Goal: Navigation & Orientation: Find specific page/section

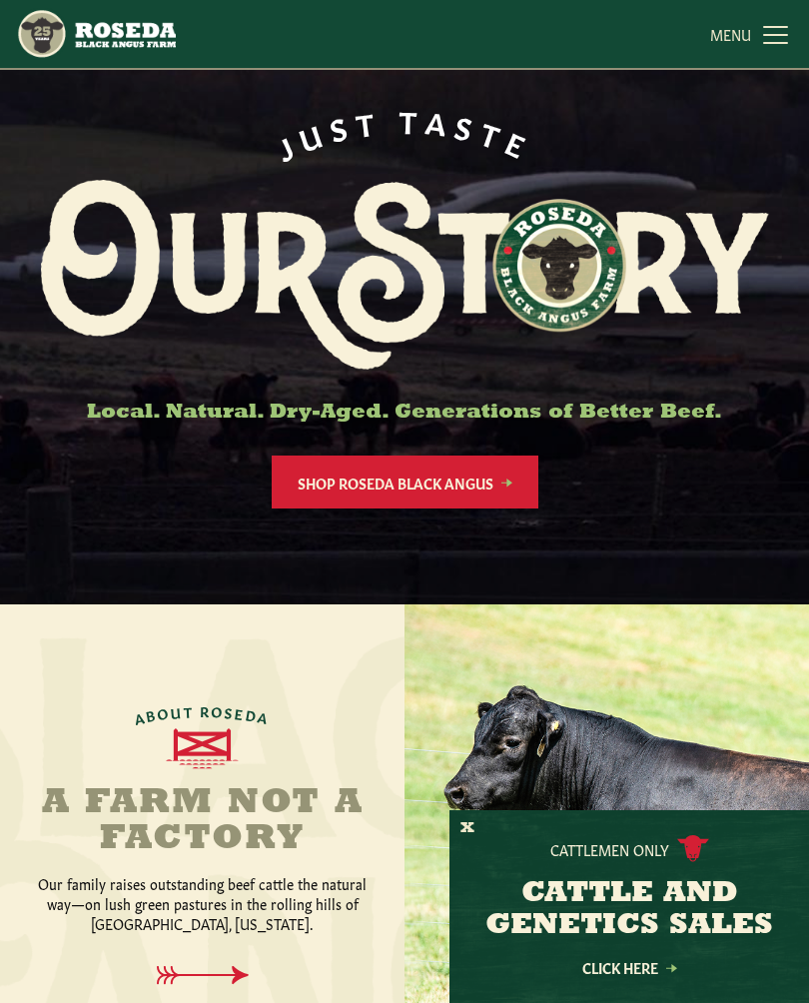
scroll to position [46, 0]
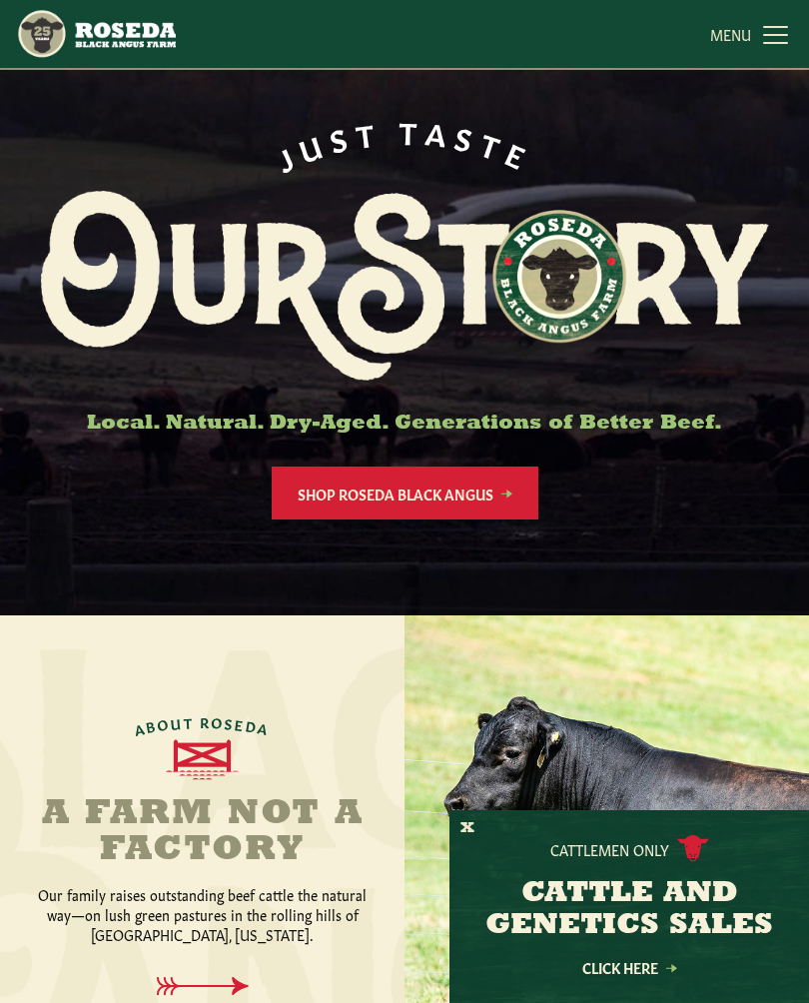
click at [772, 36] on link "MENU CLOSE" at bounding box center [751, 34] width 83 height 40
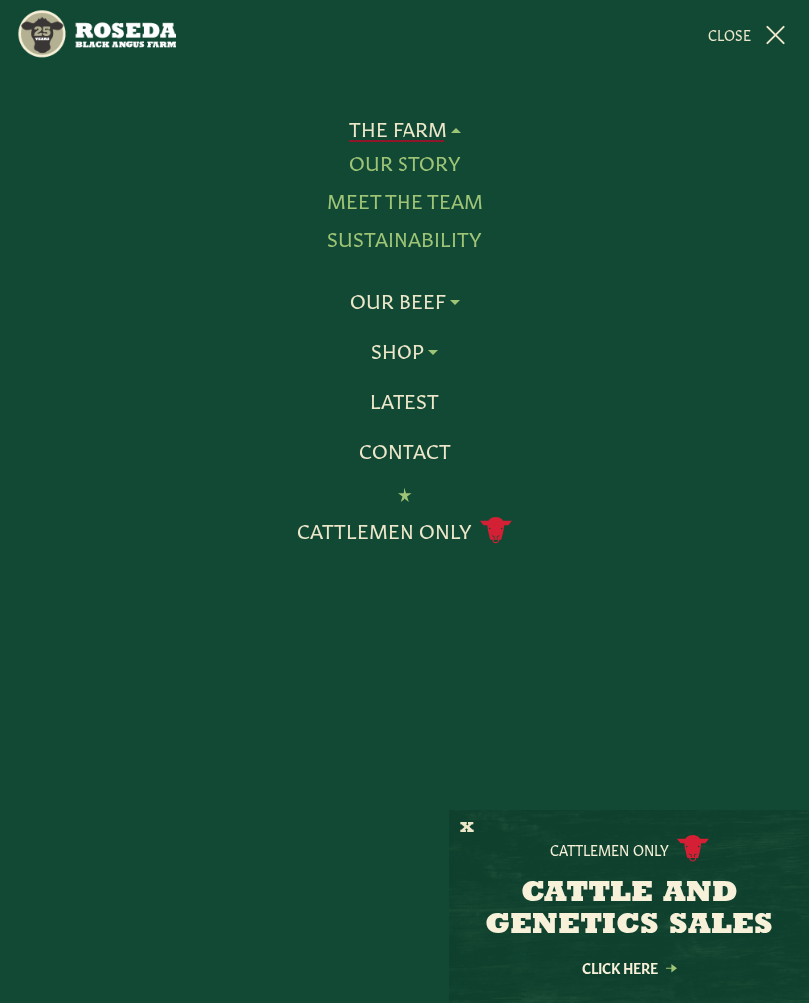
click at [472, 196] on link "Meet The Team" at bounding box center [405, 201] width 157 height 26
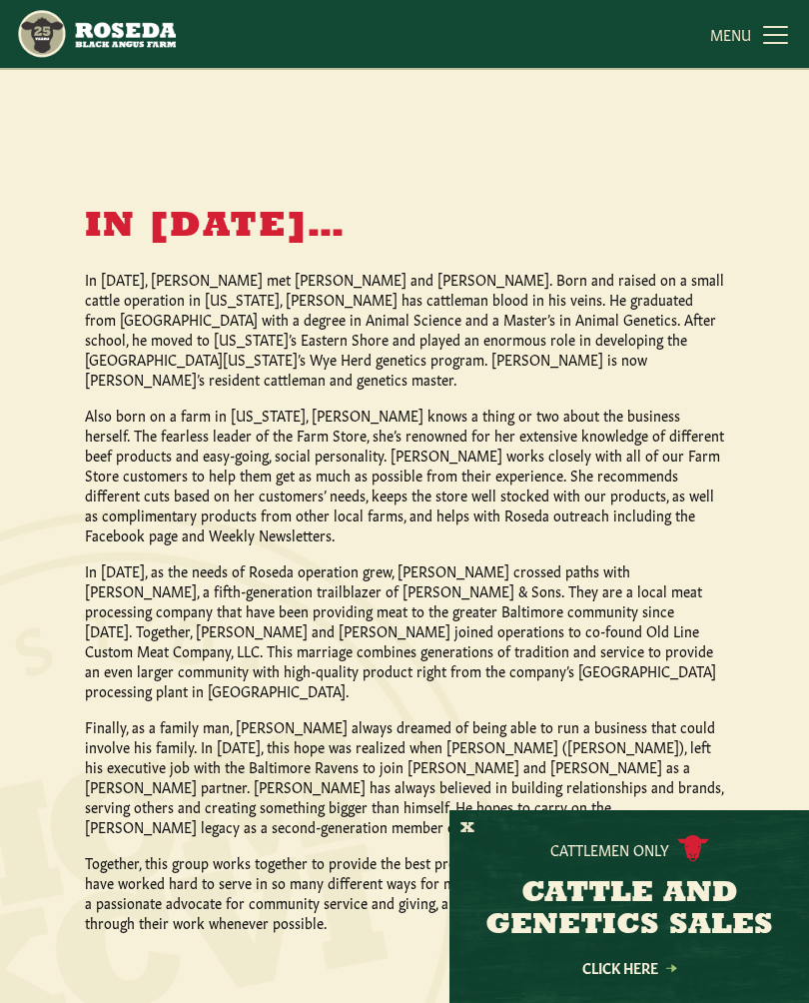
scroll to position [1529, 0]
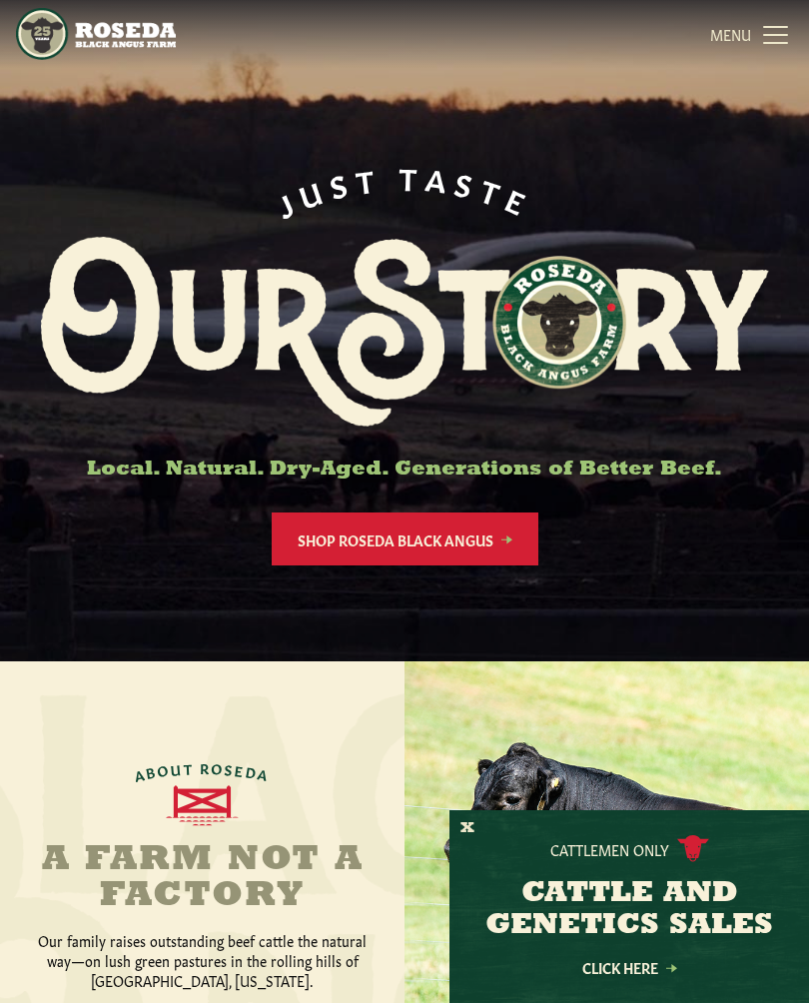
click at [771, 94] on div at bounding box center [404, 330] width 809 height 661
click at [770, 88] on div at bounding box center [404, 330] width 809 height 661
click at [775, 75] on div at bounding box center [404, 330] width 809 height 661
click at [772, 85] on div at bounding box center [404, 330] width 809 height 661
click at [778, 79] on div at bounding box center [404, 330] width 809 height 661
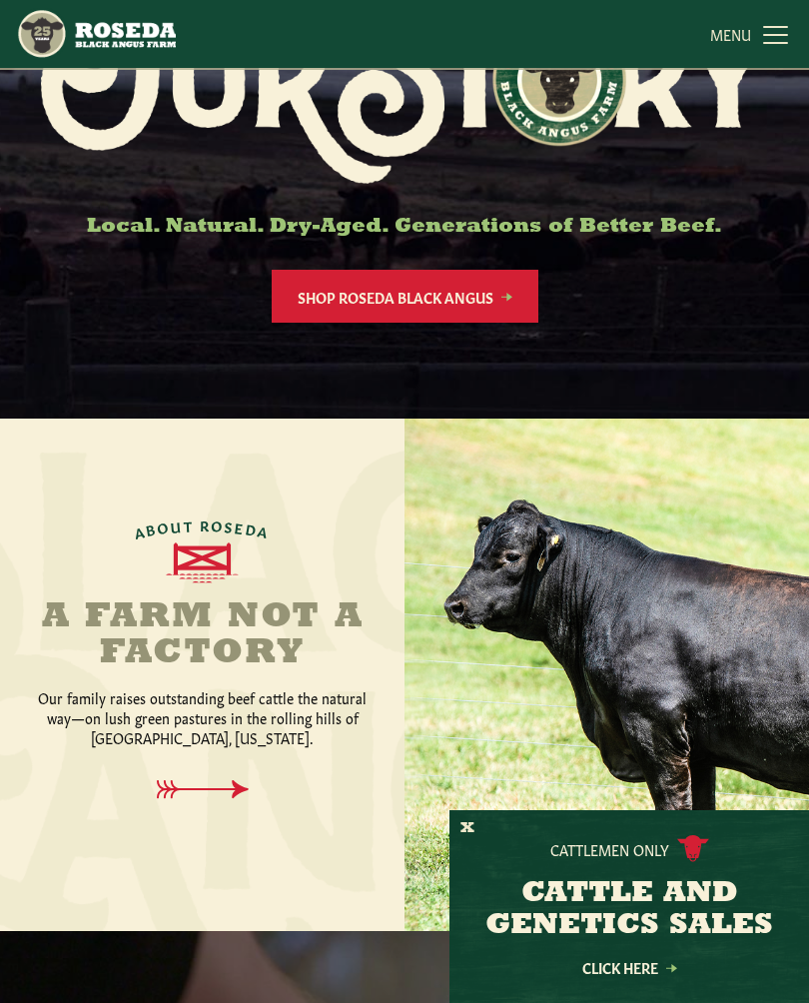
scroll to position [324, 0]
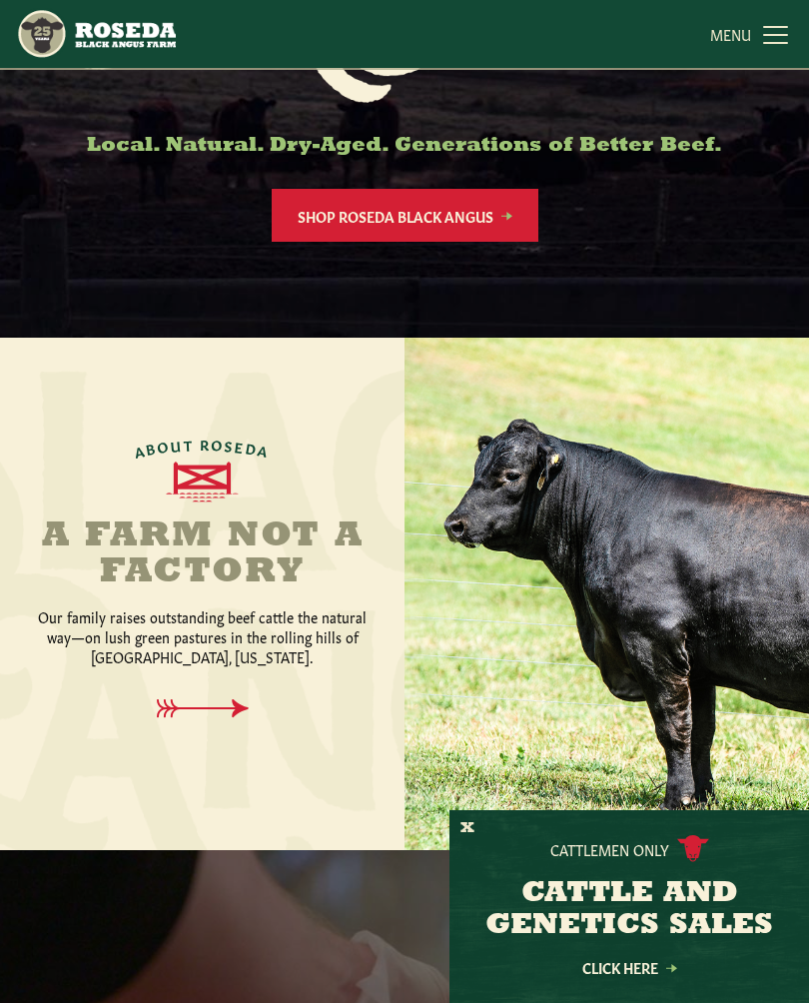
click at [790, 46] on link "MENU CLOSE" at bounding box center [751, 34] width 83 height 40
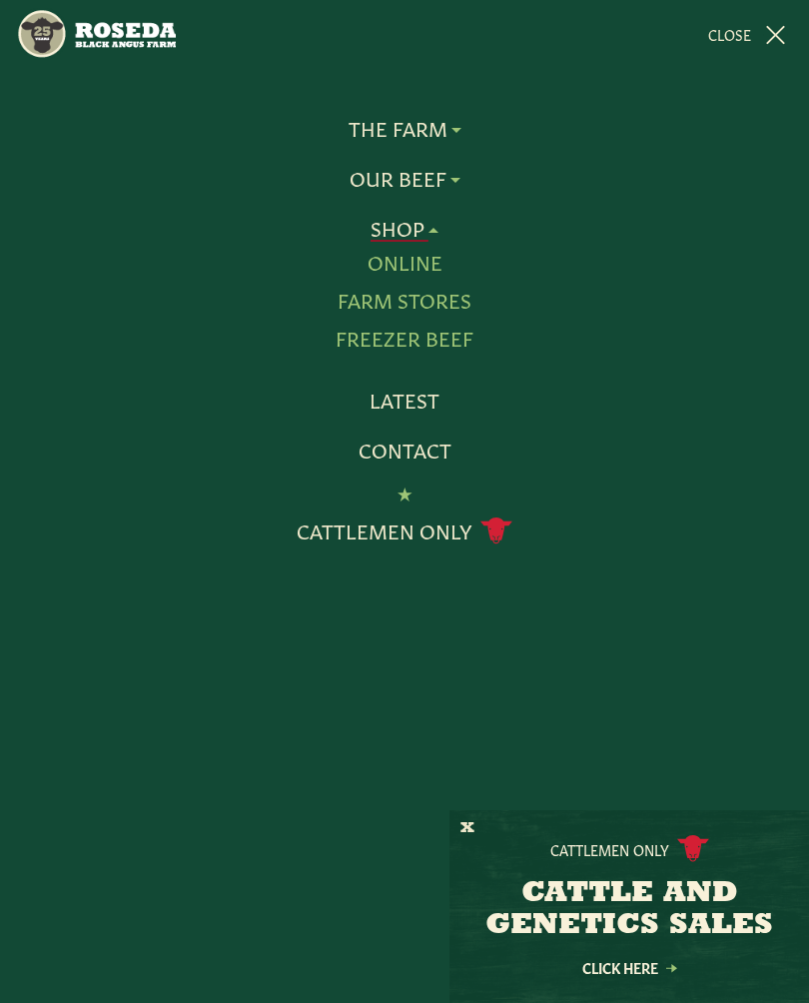
click at [461, 335] on link "Freezer Beef" at bounding box center [405, 339] width 138 height 26
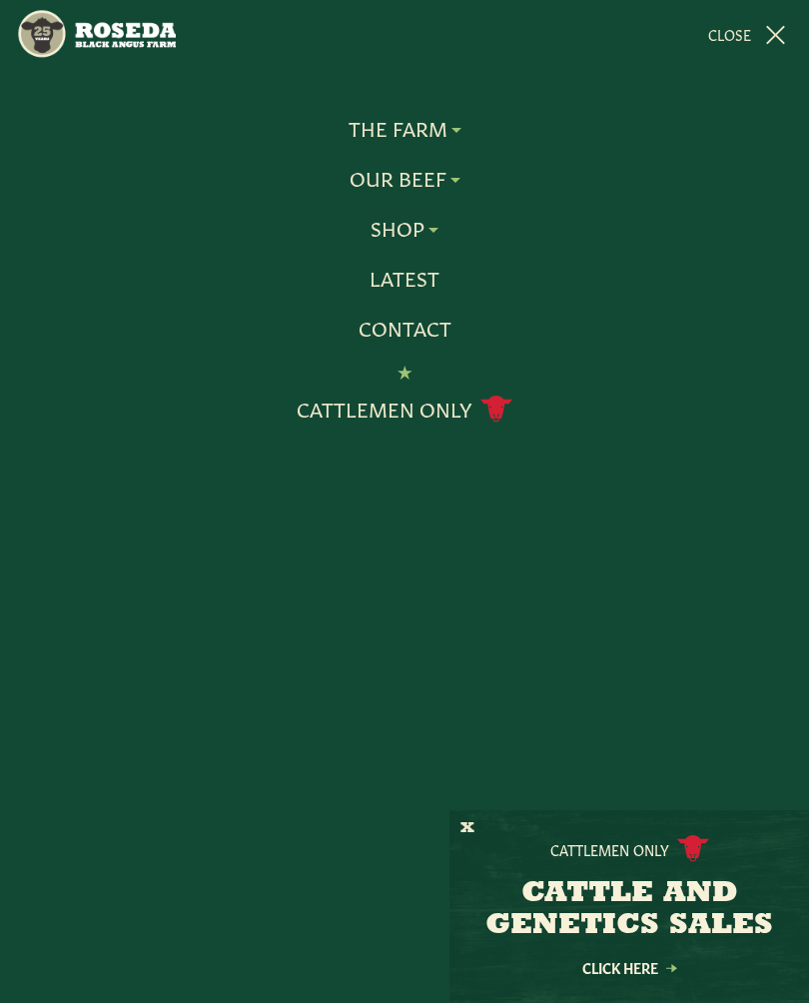
scroll to position [357, 0]
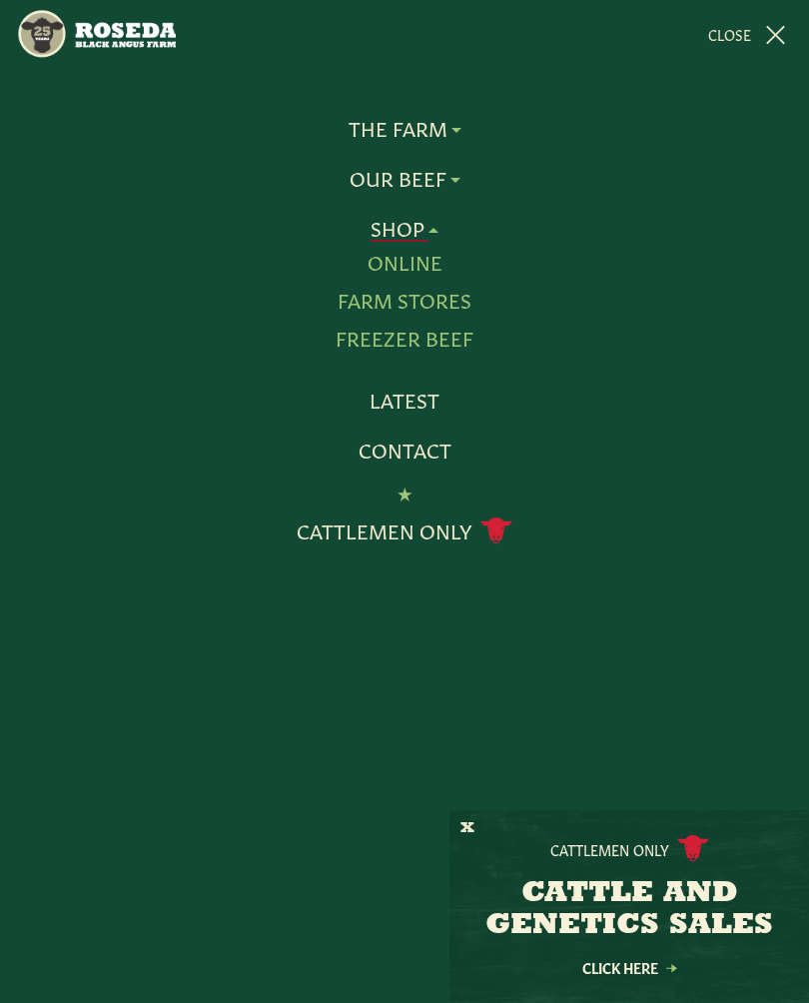
click at [458, 297] on link "Farm Stores" at bounding box center [404, 301] width 134 height 26
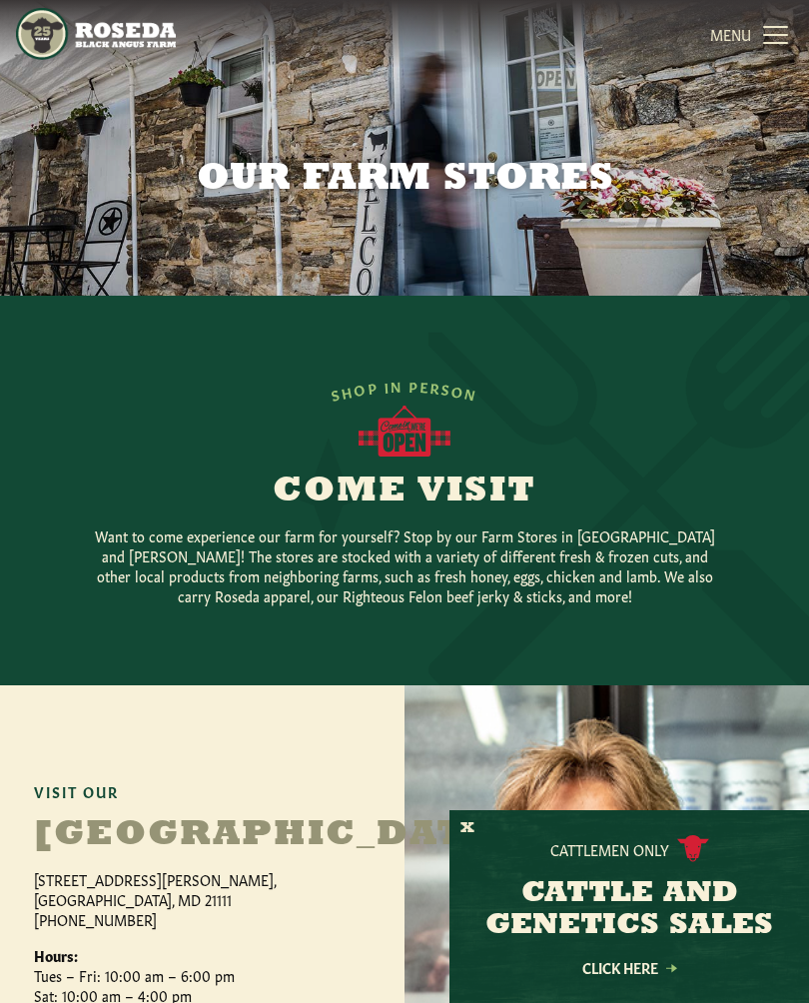
click at [765, 34] on link "MENU CLOSE" at bounding box center [751, 34] width 83 height 40
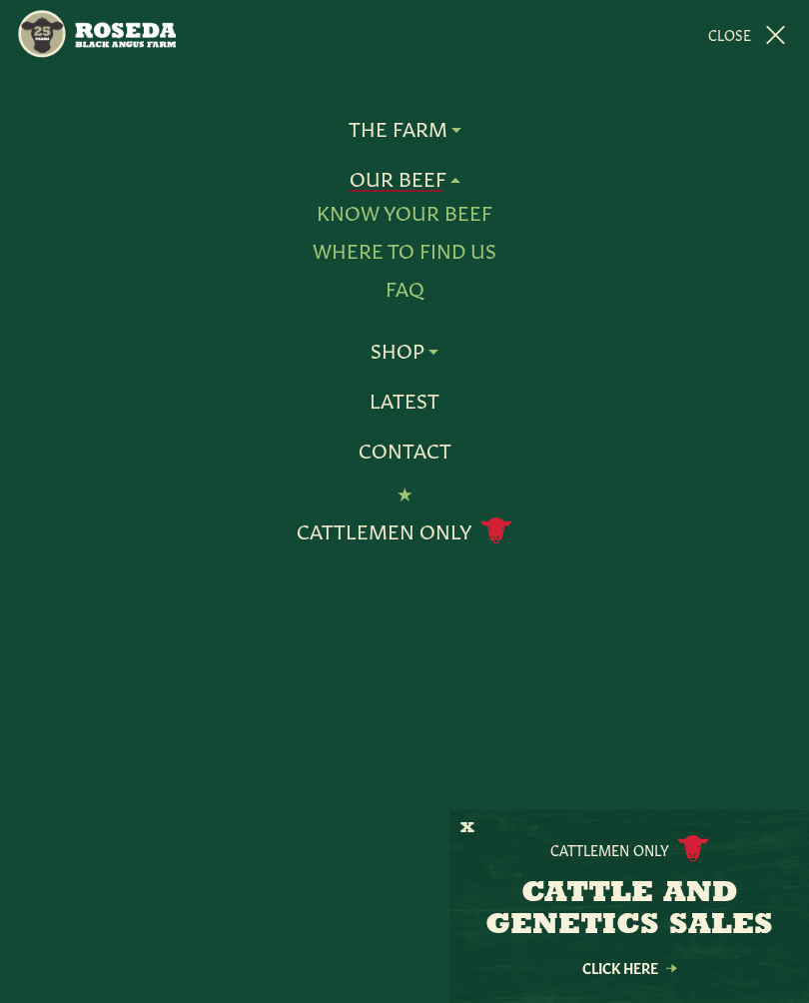
click at [470, 215] on link "Know Your Beef" at bounding box center [405, 213] width 176 height 26
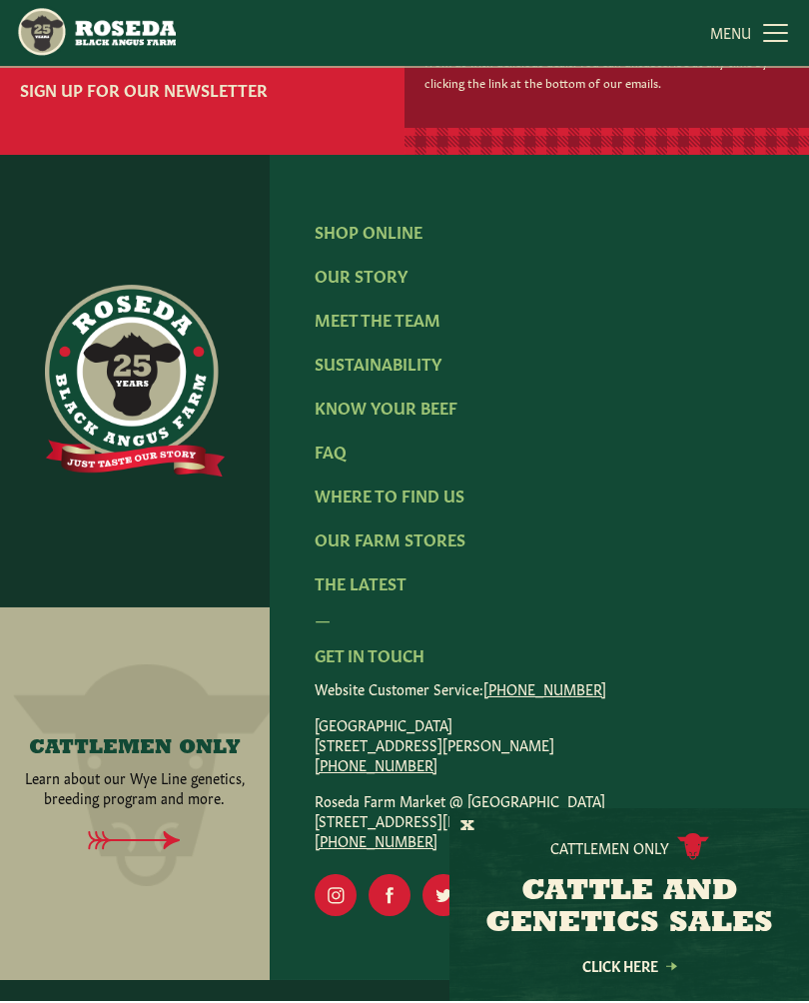
scroll to position [3336, 0]
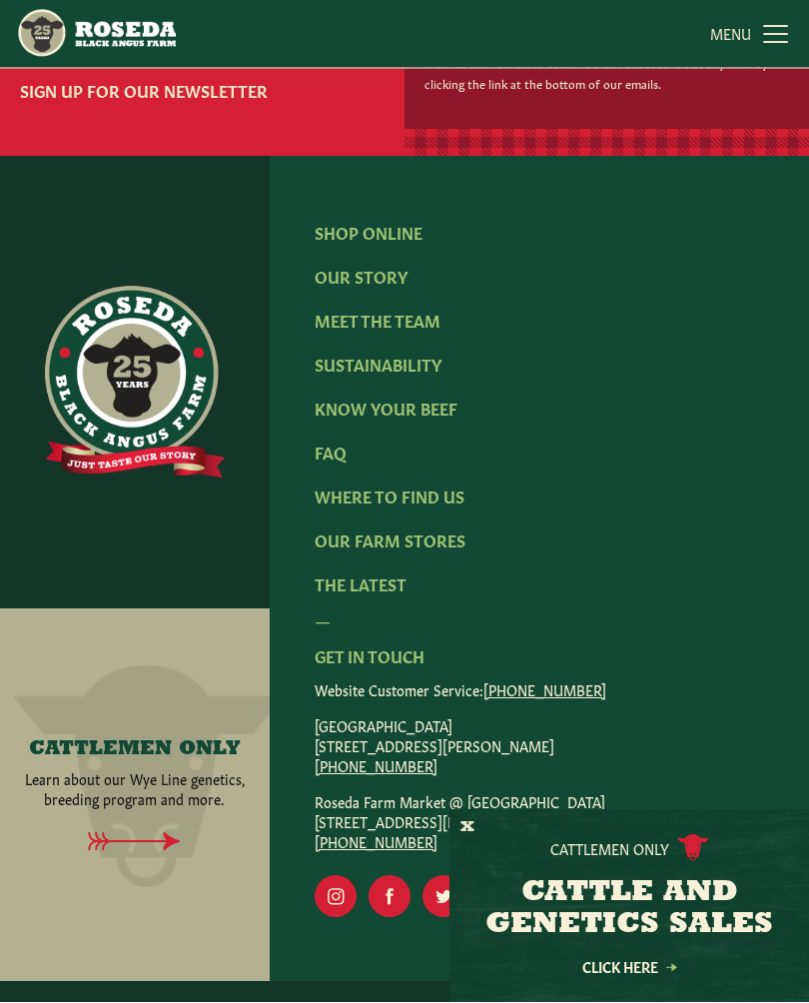
click at [451, 529] on link "Our Farm Stores" at bounding box center [390, 540] width 151 height 22
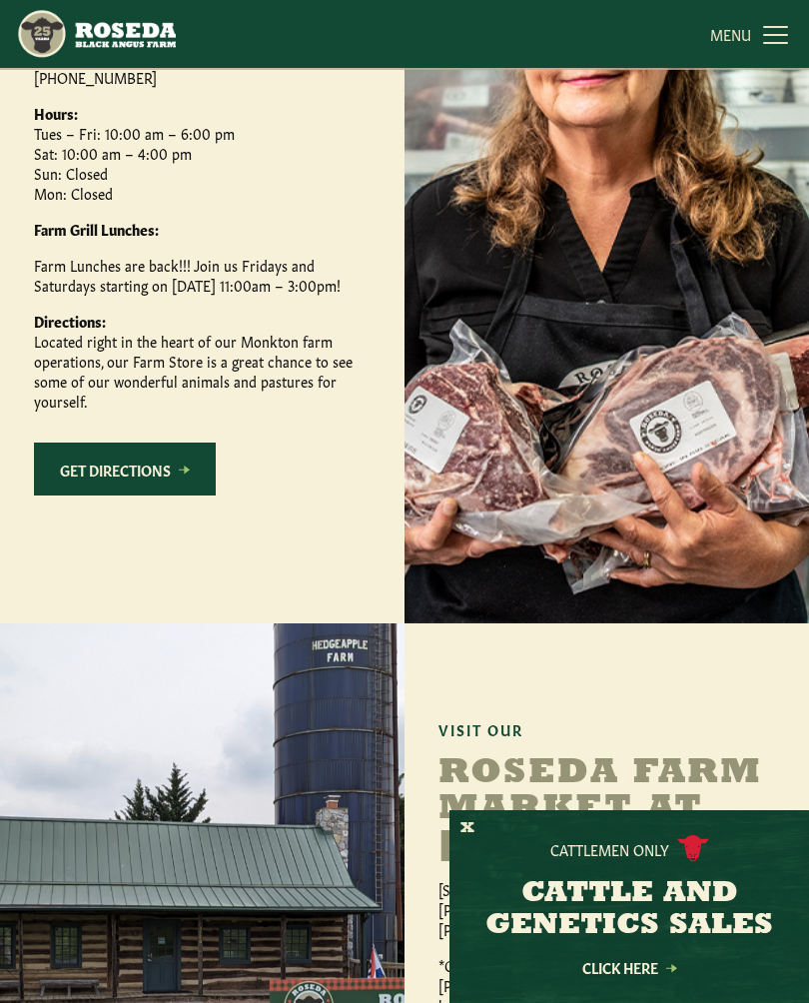
scroll to position [843, 0]
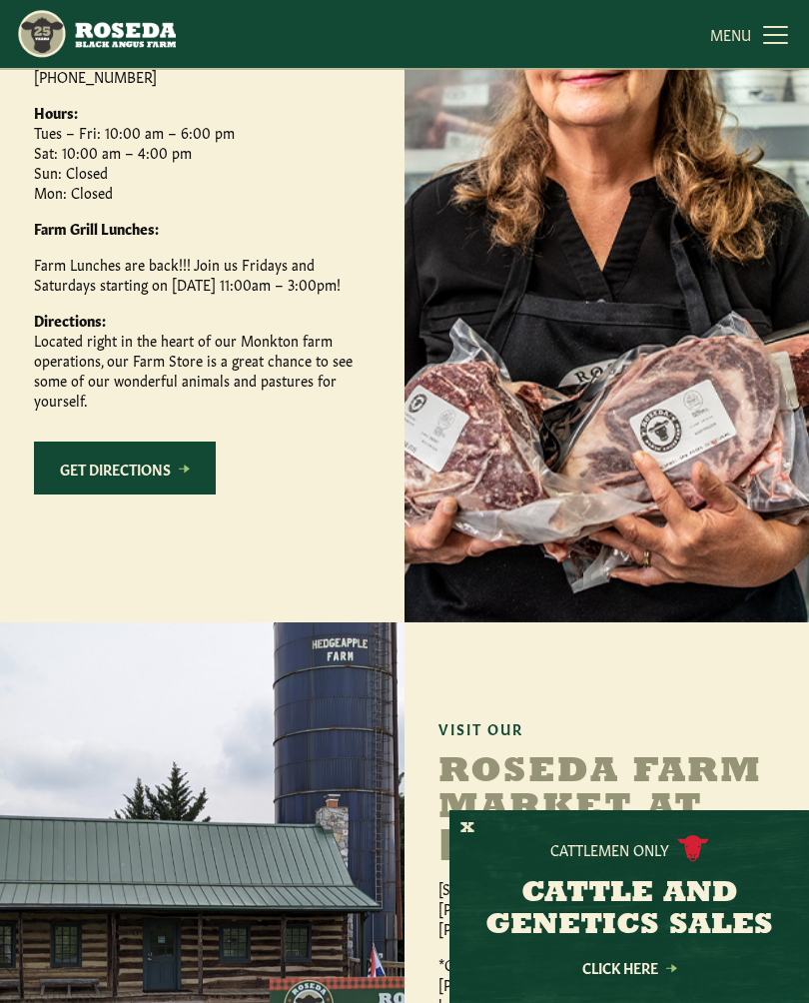
click at [118, 494] on link "Get Directions" at bounding box center [125, 467] width 182 height 53
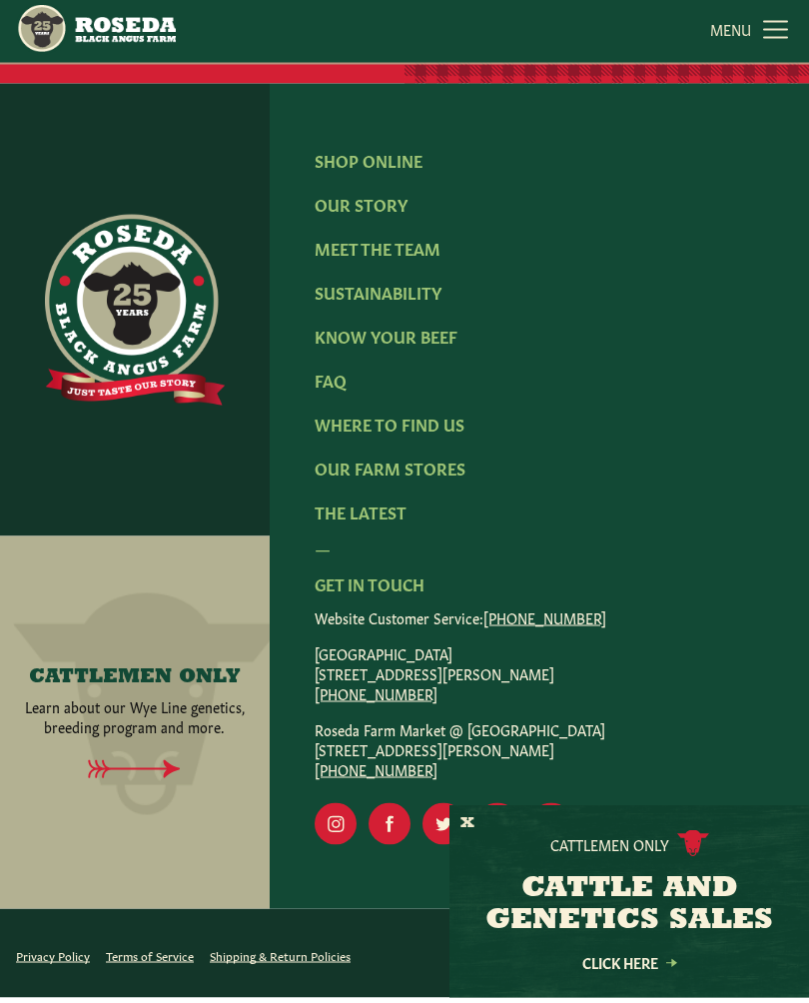
scroll to position [2680, 0]
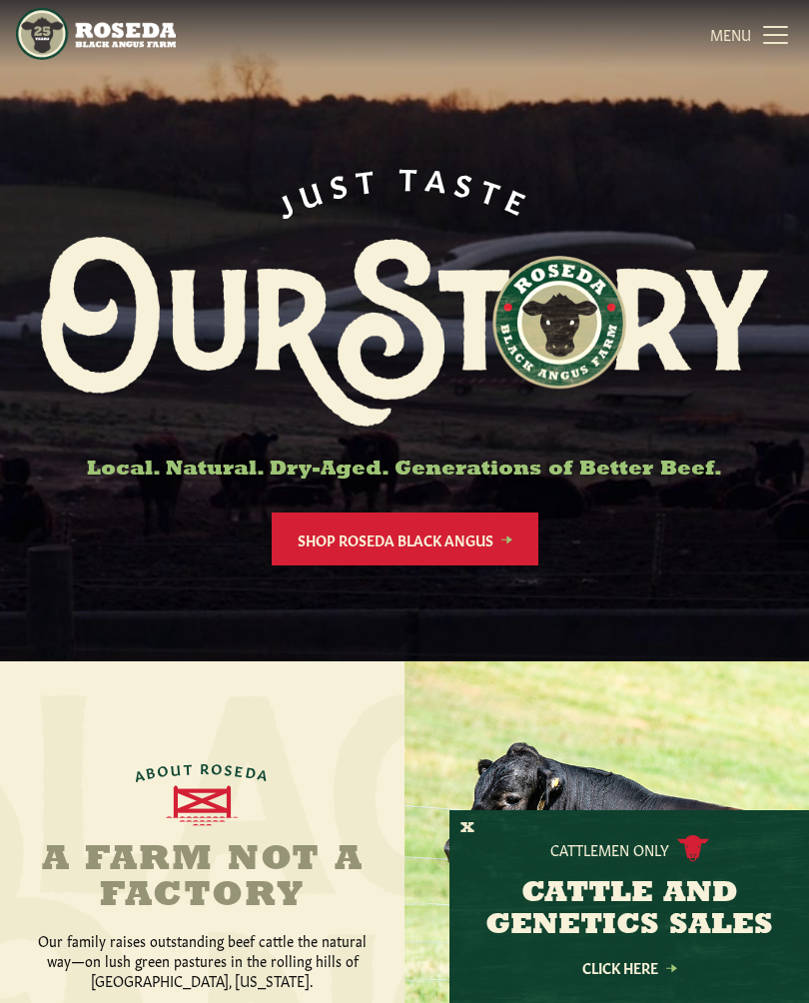
click at [781, 33] on link "MENU CLOSE" at bounding box center [751, 34] width 83 height 40
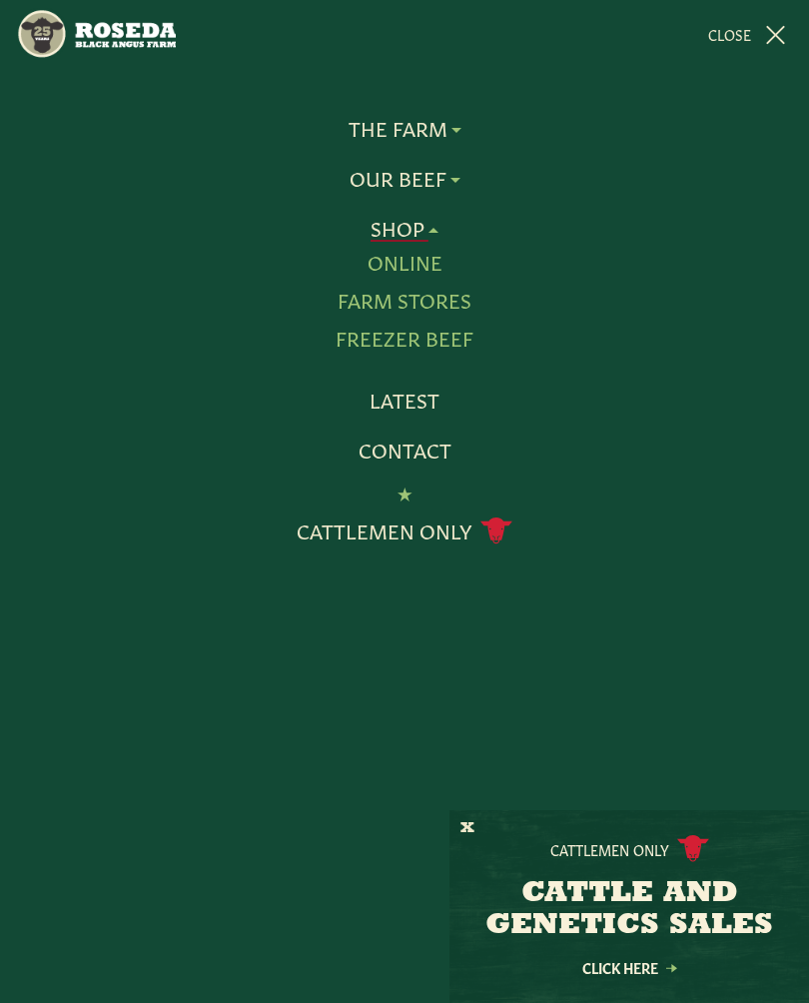
click at [457, 302] on link "Farm Stores" at bounding box center [404, 301] width 134 height 26
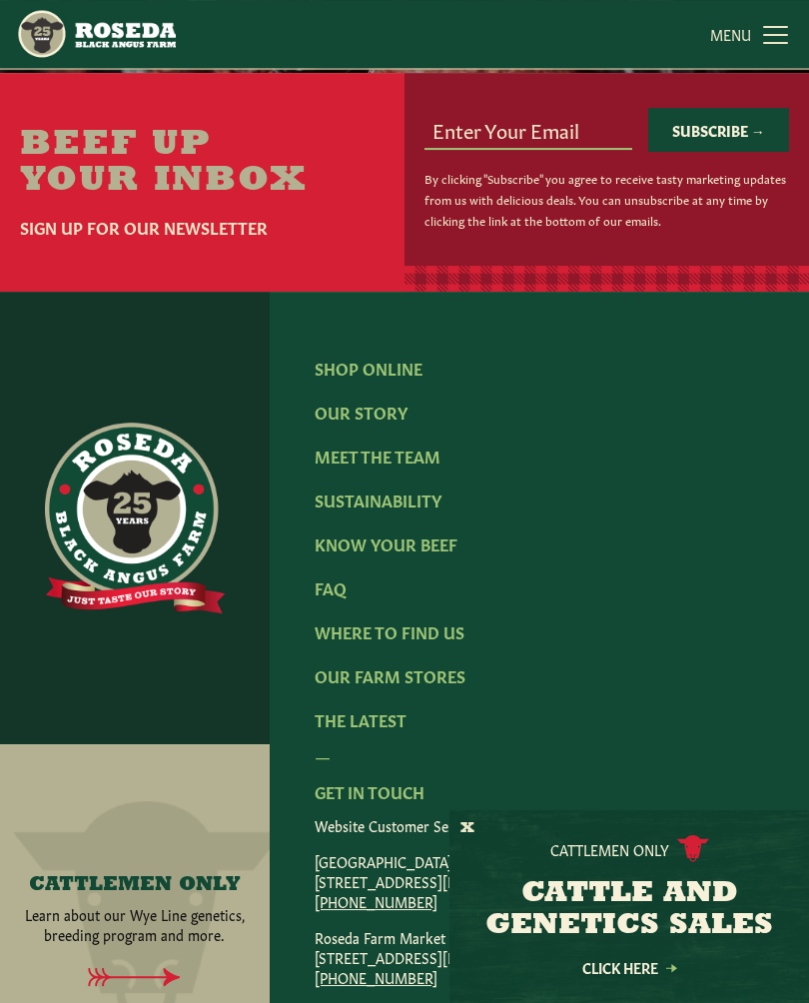
scroll to position [2411, 0]
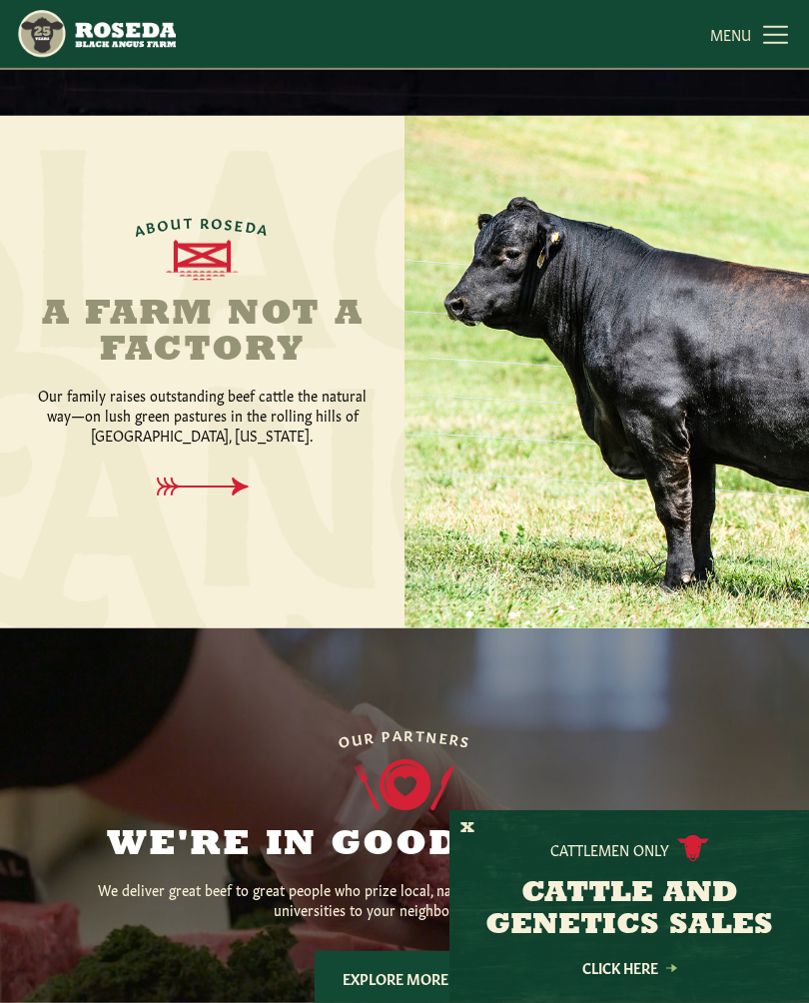
scroll to position [526, 0]
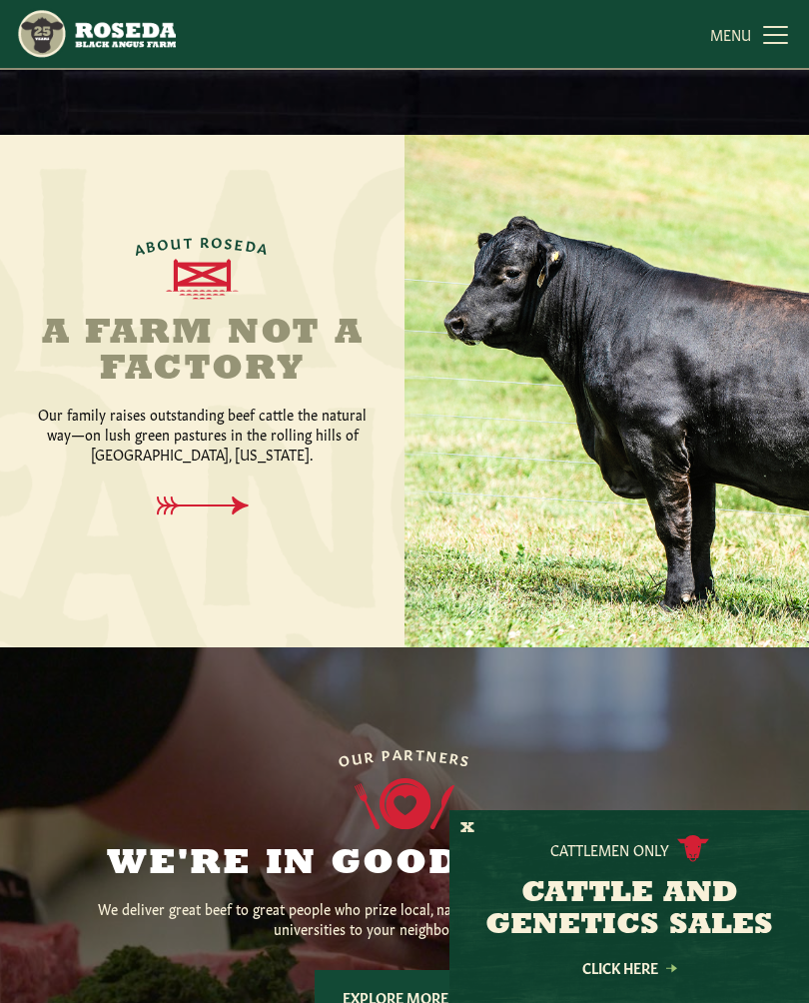
click at [778, 32] on link "MENU CLOSE" at bounding box center [751, 34] width 83 height 40
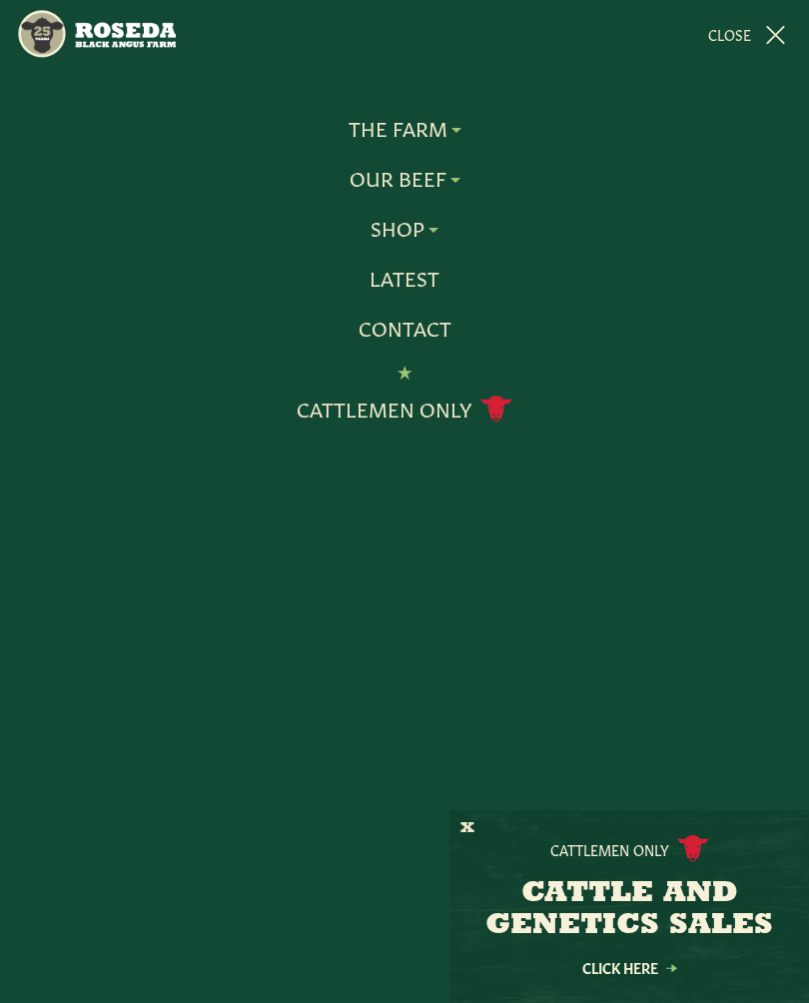
click at [437, 402] on link "Cattlemen Only cattle icon copy Created with Sketch." at bounding box center [405, 408] width 216 height 35
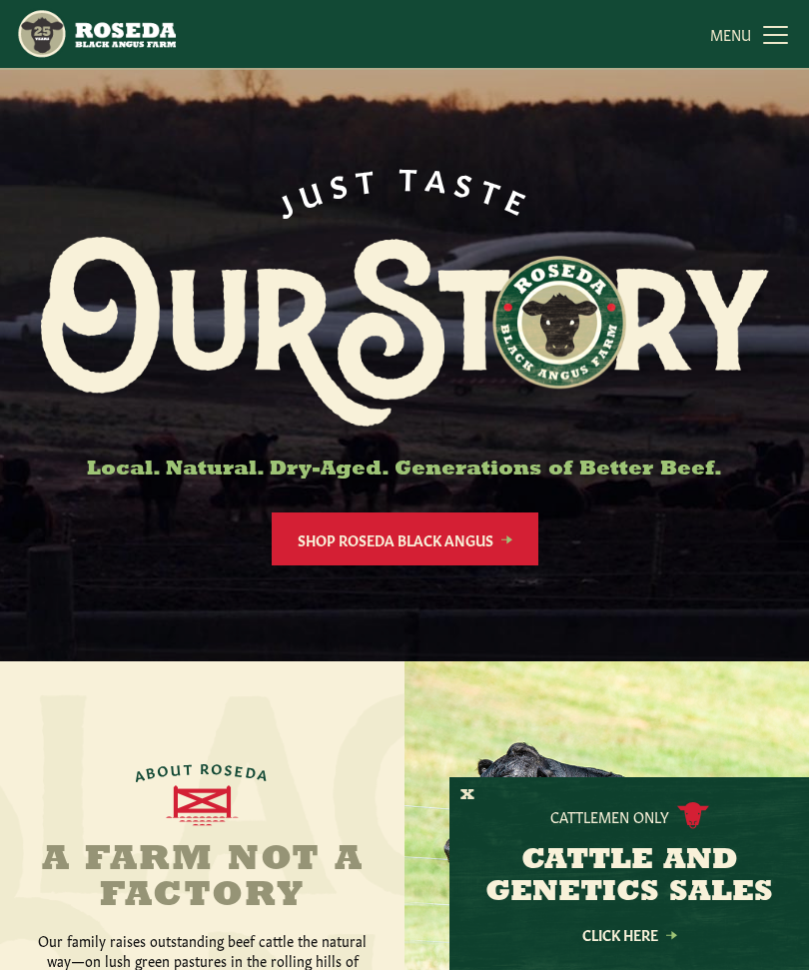
scroll to position [34, 0]
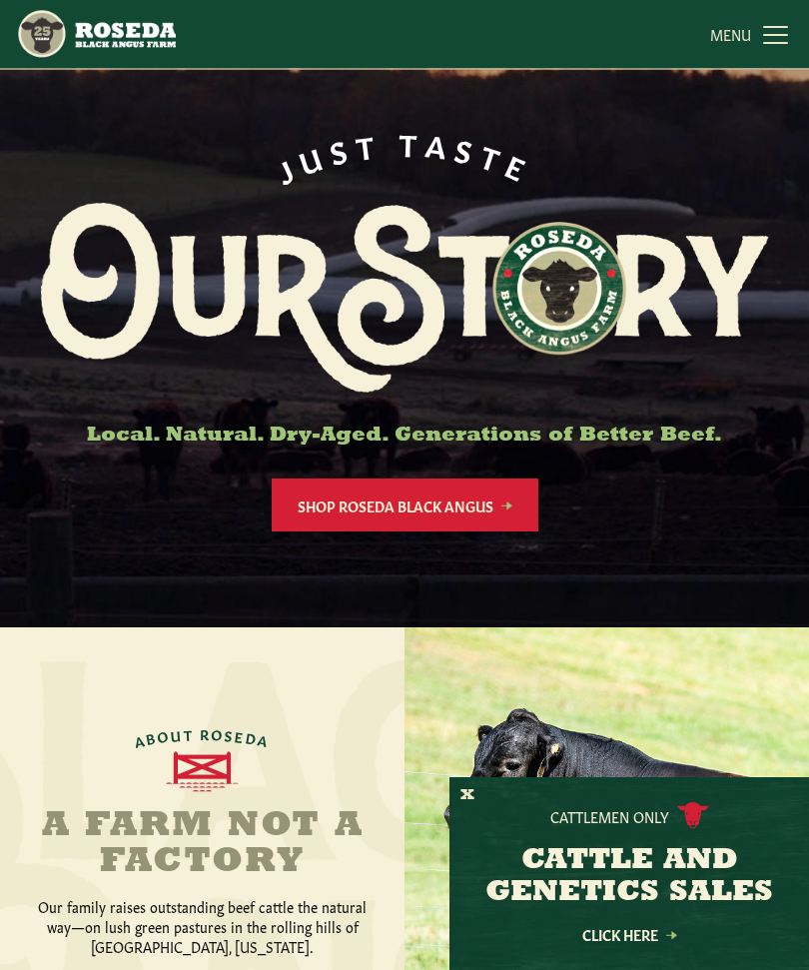
click at [711, 203] on img at bounding box center [405, 298] width 728 height 191
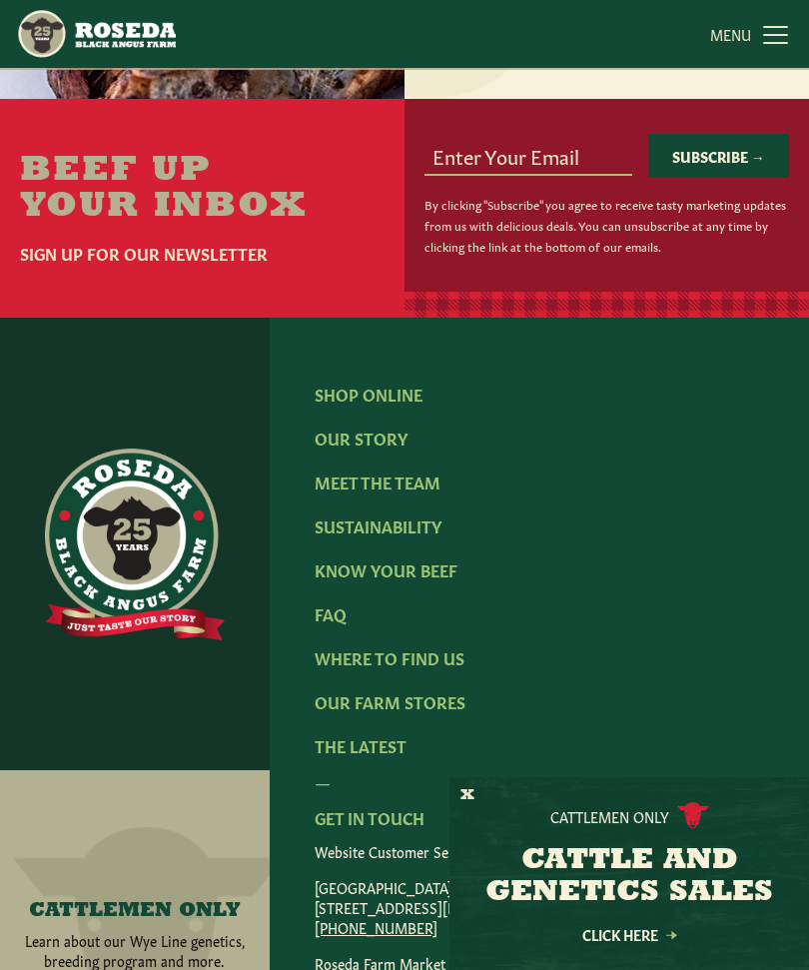
scroll to position [2233, 0]
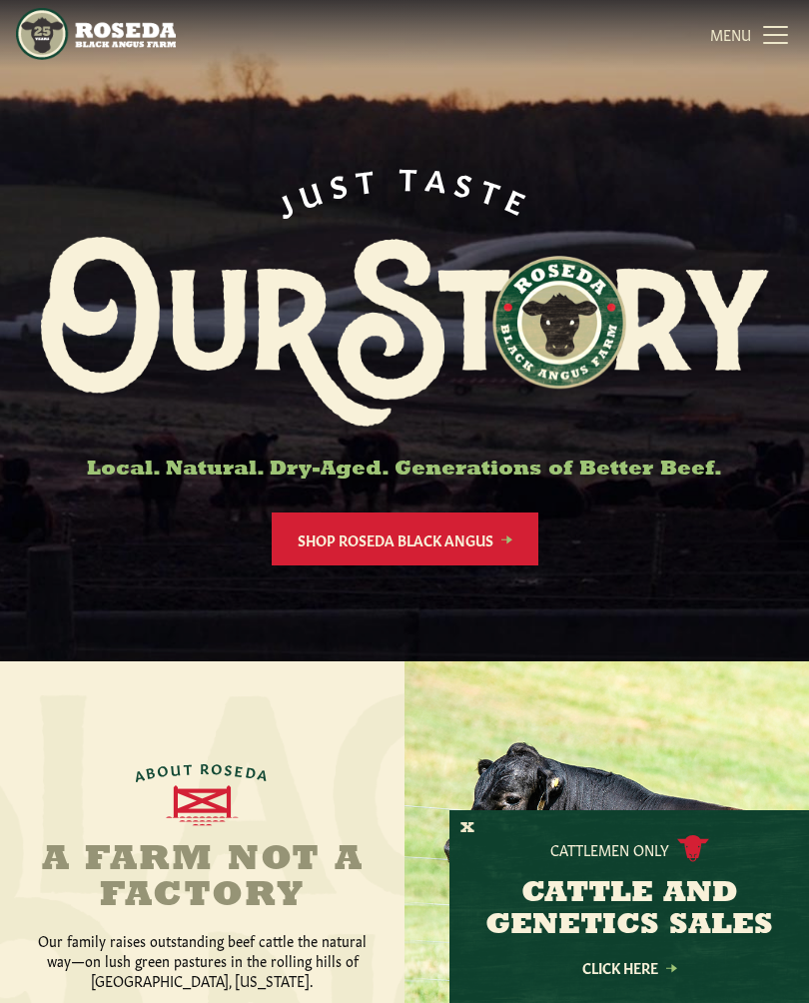
click at [512, 537] on link "Shop Roseda Black Angus" at bounding box center [405, 538] width 267 height 53
